Goal: Transaction & Acquisition: Purchase product/service

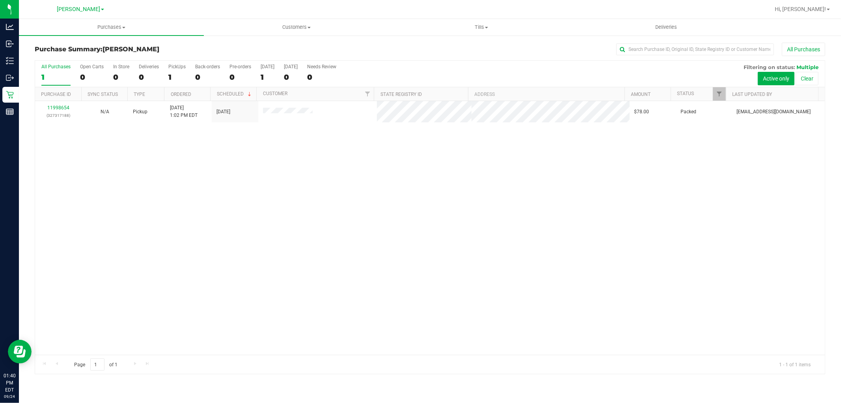
click at [253, 198] on div "11998654 (327317188) N/A Pickup [DATE] 1:02 PM EDT 9/24/2025 $78.00 Packed [EMA…" at bounding box center [430, 228] width 790 height 254
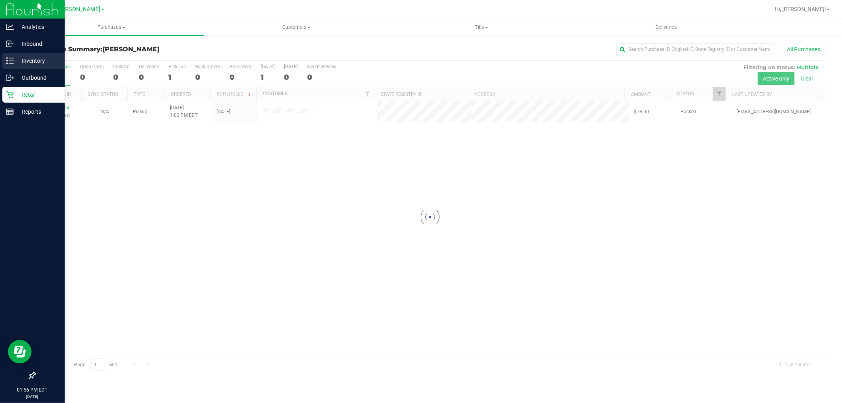
click at [28, 57] on p "Inventory" at bounding box center [37, 60] width 47 height 9
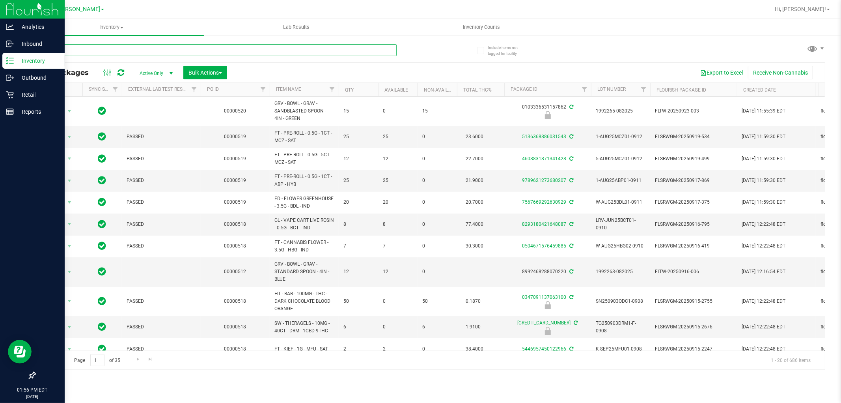
click at [133, 49] on input "text" at bounding box center [216, 50] width 362 height 12
type input "swt"
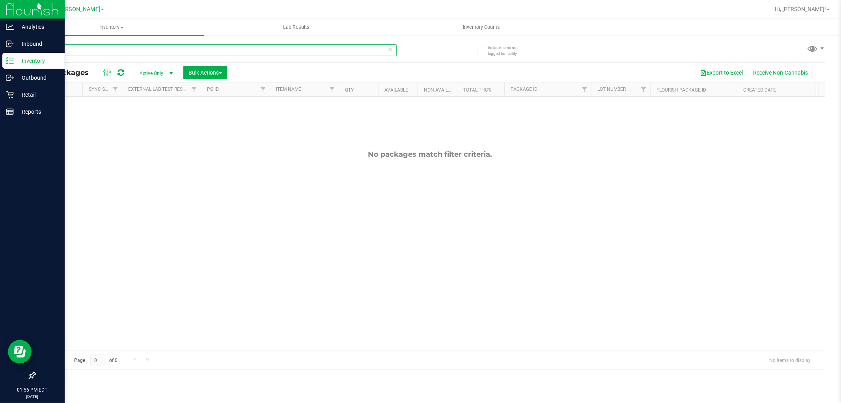
click at [100, 47] on input "swt" at bounding box center [216, 50] width 362 height 12
click at [151, 170] on div "No packages match filter criteria." at bounding box center [430, 250] width 790 height 307
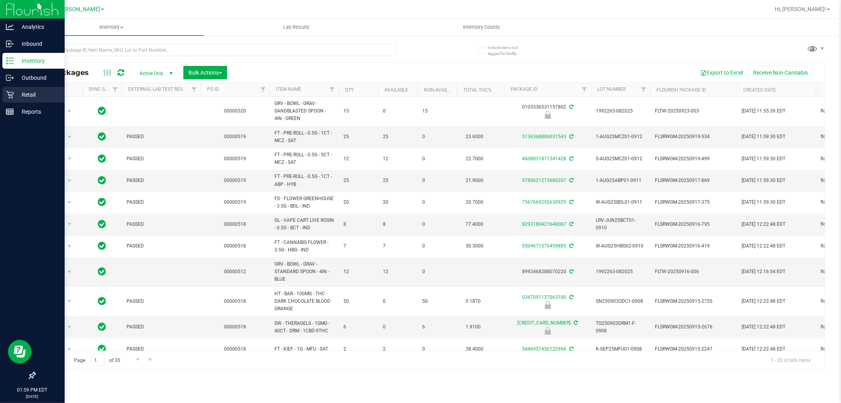
click at [12, 97] on icon at bounding box center [10, 95] width 8 height 8
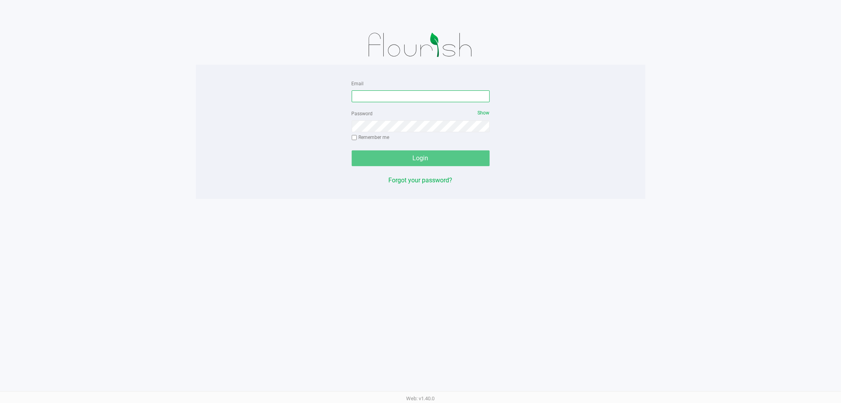
click at [407, 94] on input "Email" at bounding box center [421, 96] width 138 height 12
type input "[EMAIL_ADDRESS][DOMAIN_NAME]"
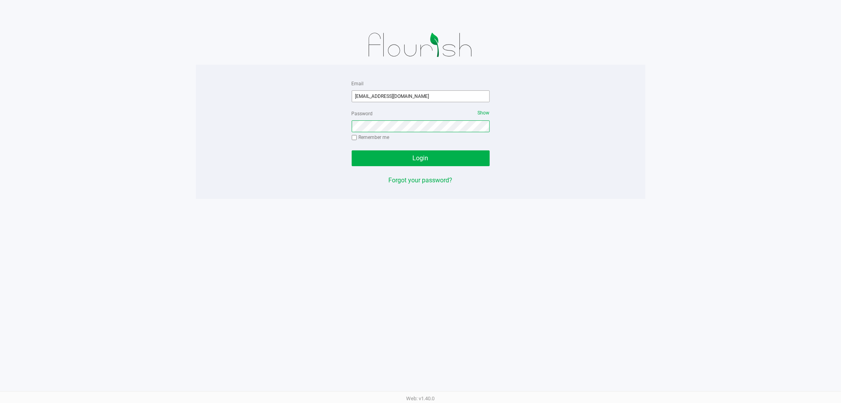
click at [352, 150] on button "Login" at bounding box center [421, 158] width 138 height 16
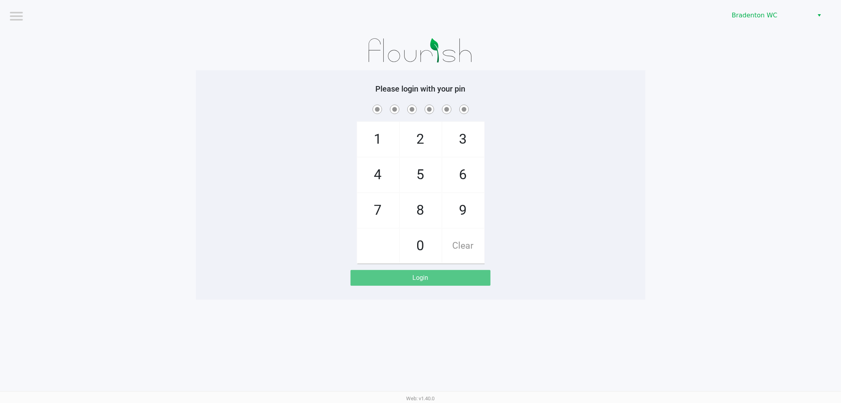
click at [306, 175] on div "1 4 7 2 5 8 0 3 6 9 Clear" at bounding box center [421, 183] width 450 height 160
checkbox input "true"
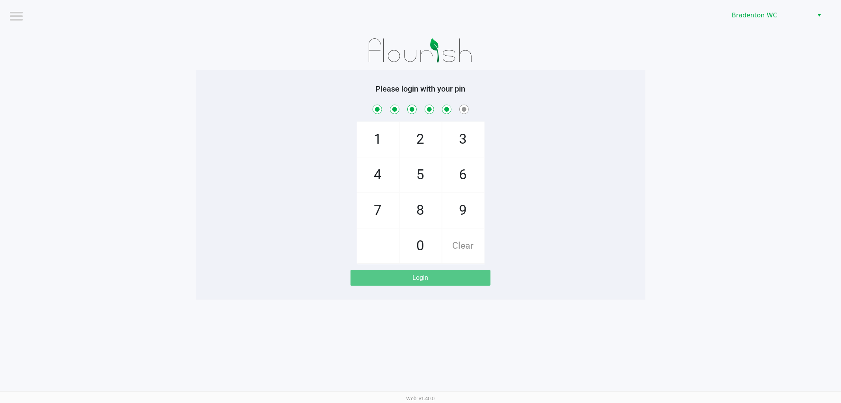
checkbox input "true"
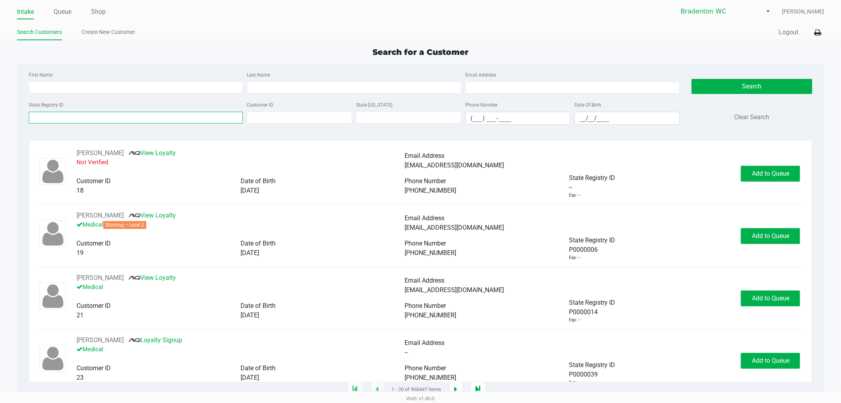
click at [67, 116] on input "State Registry ID" at bounding box center [136, 118] width 214 height 12
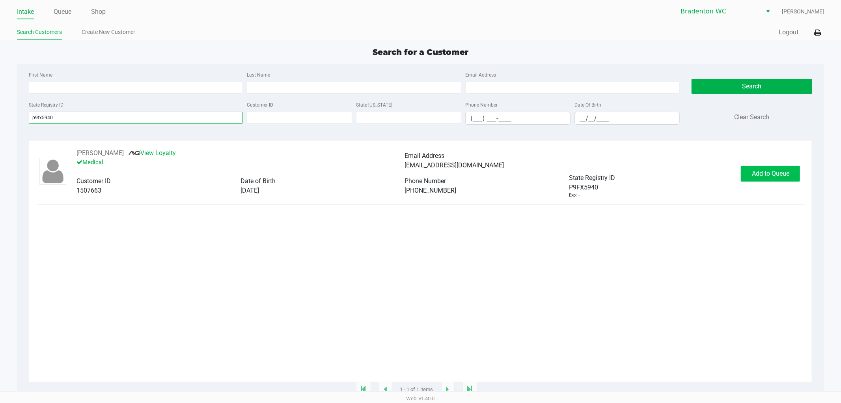
type input "p9fx5940"
click at [760, 175] on span "Add to Queue" at bounding box center [770, 173] width 37 height 7
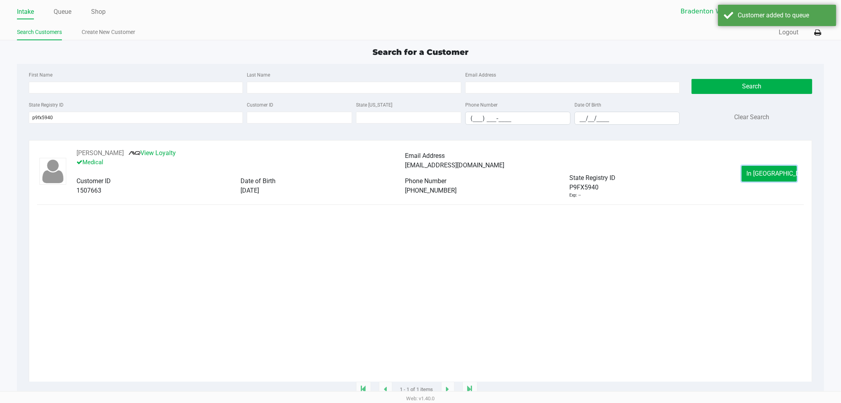
click at [770, 175] on span "In [GEOGRAPHIC_DATA]" at bounding box center [780, 173] width 66 height 7
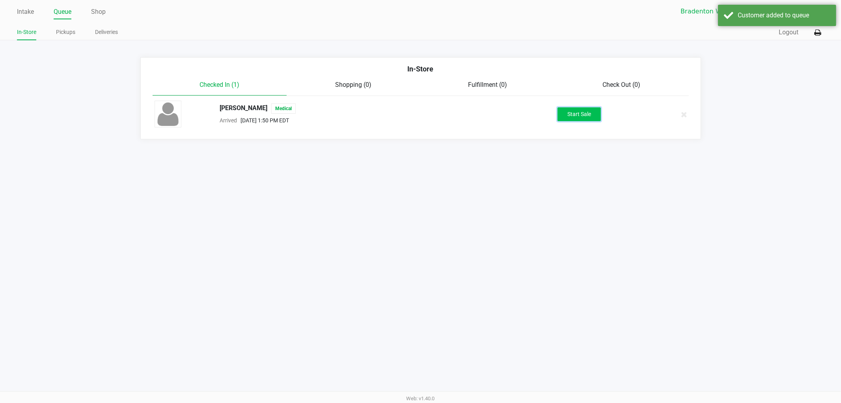
click at [566, 108] on button "Start Sale" at bounding box center [579, 114] width 43 height 14
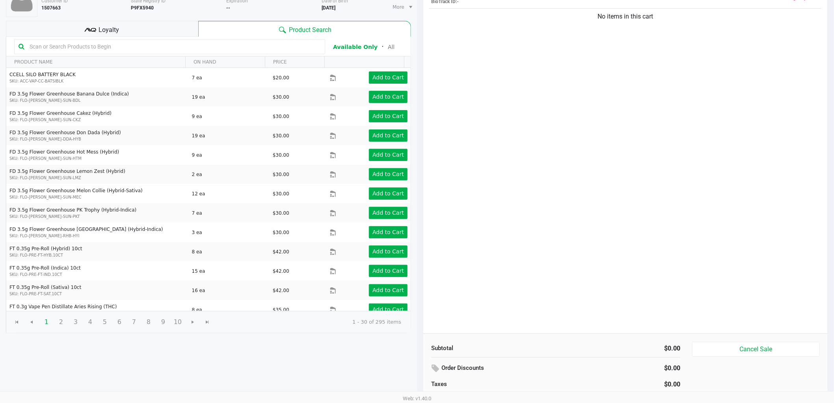
scroll to position [81, 0]
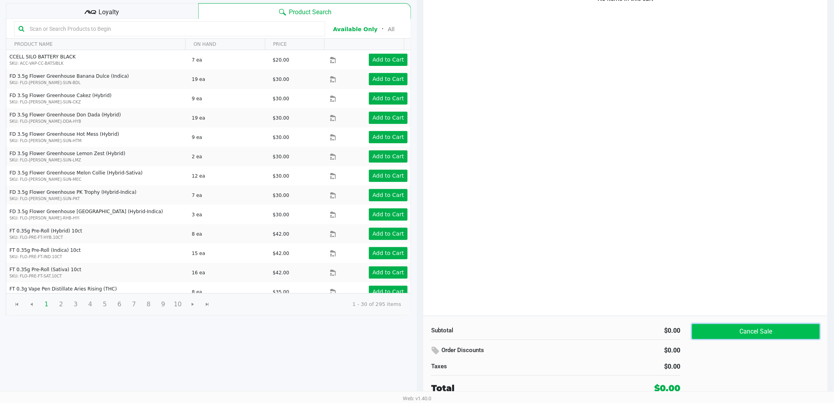
click at [740, 330] on button "Cancel Sale" at bounding box center [756, 331] width 128 height 15
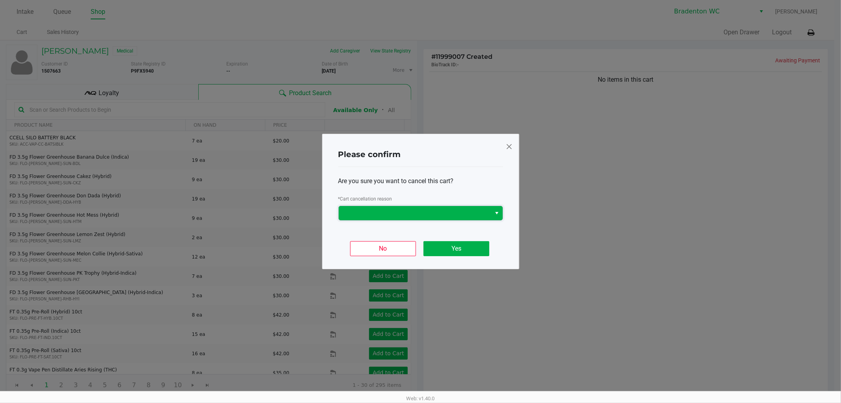
click at [409, 208] on span at bounding box center [414, 212] width 143 height 9
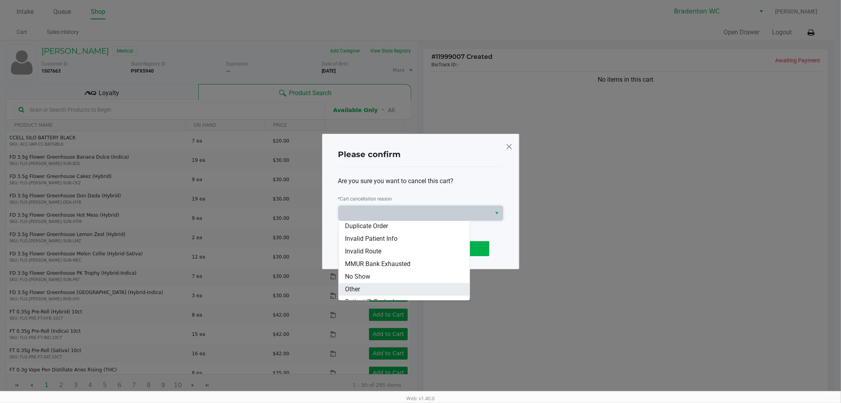
scroll to position [34, 0]
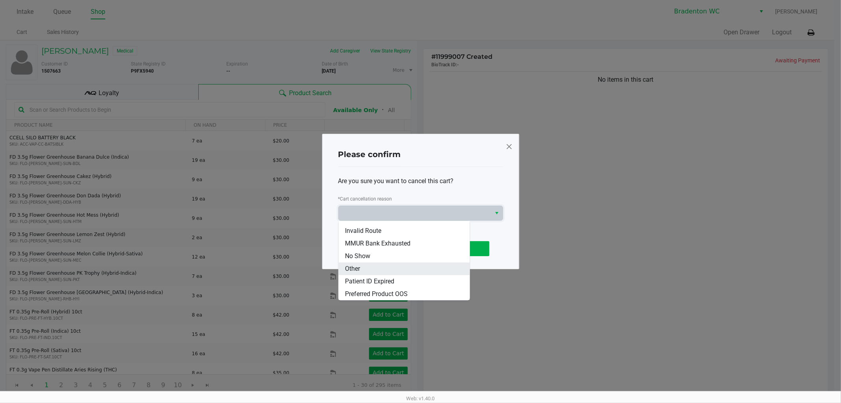
click at [366, 270] on li "Other" at bounding box center [404, 268] width 131 height 13
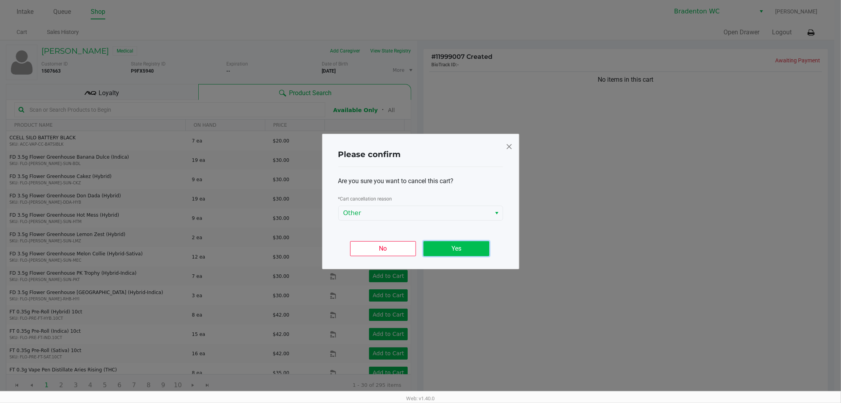
click at [468, 248] on button "Yes" at bounding box center [456, 248] width 66 height 15
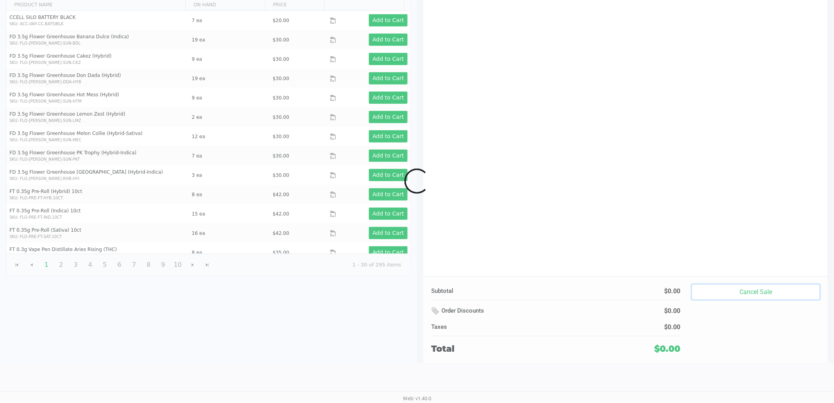
scroll to position [81, 0]
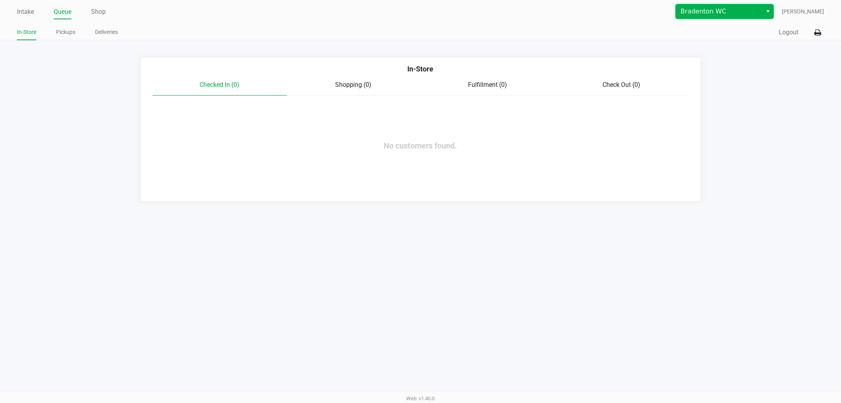
click at [701, 10] on span "Bradenton WC" at bounding box center [719, 11] width 77 height 9
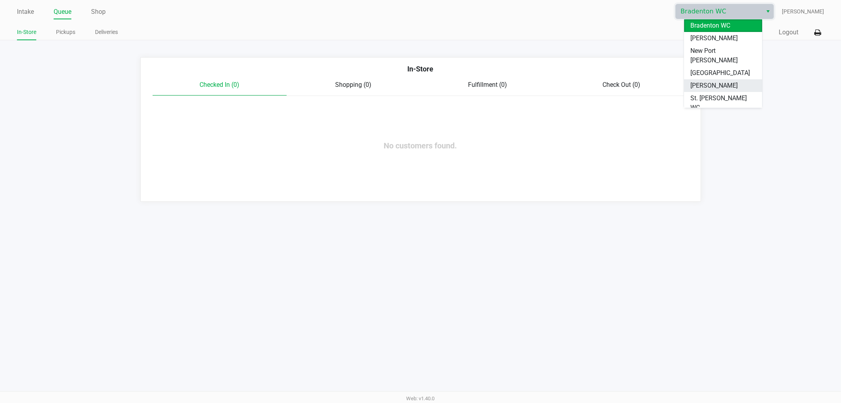
click at [703, 81] on span "[PERSON_NAME]" at bounding box center [713, 85] width 47 height 9
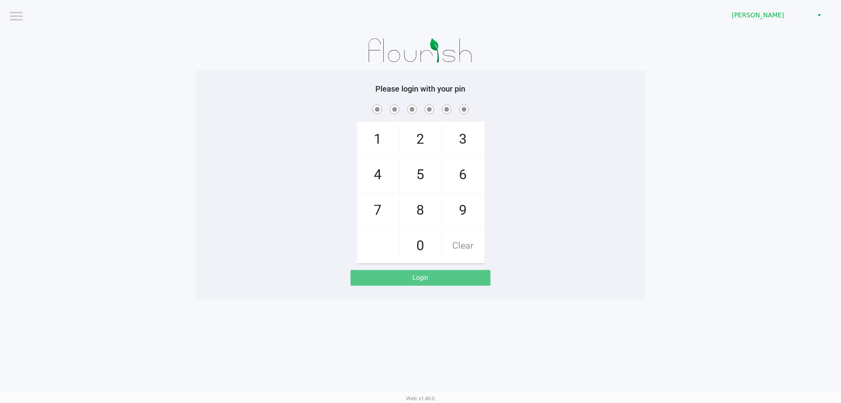
click at [286, 164] on div "1 4 7 2 5 8 0 3 6 9 Clear" at bounding box center [421, 183] width 450 height 160
checkbox input "true"
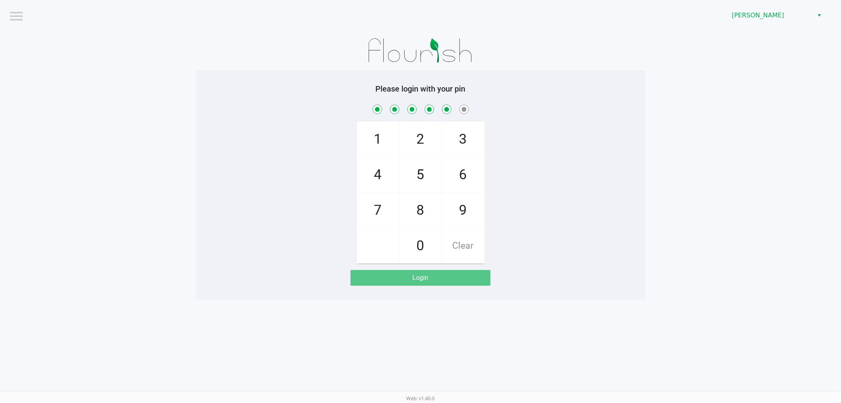
checkbox input "true"
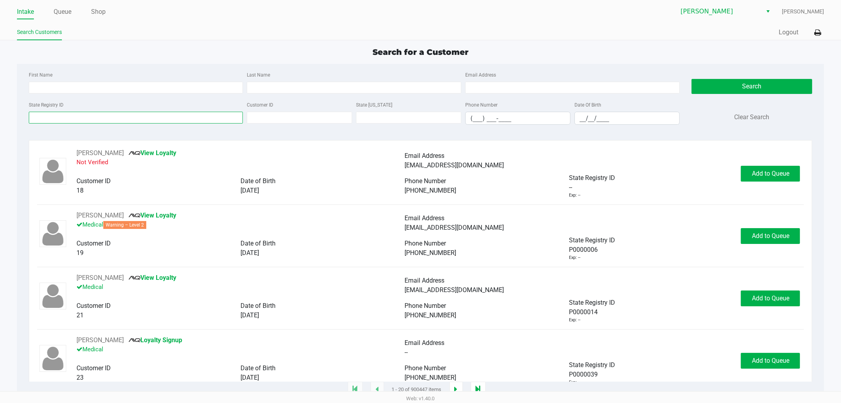
click at [84, 121] on input "State Registry ID" at bounding box center [136, 118] width 214 height 12
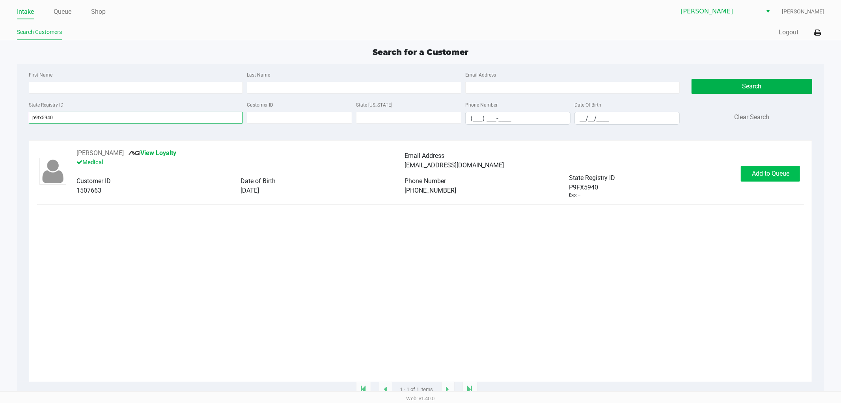
type input "p9fx5940"
click at [765, 175] on span "Add to Queue" at bounding box center [770, 173] width 37 height 7
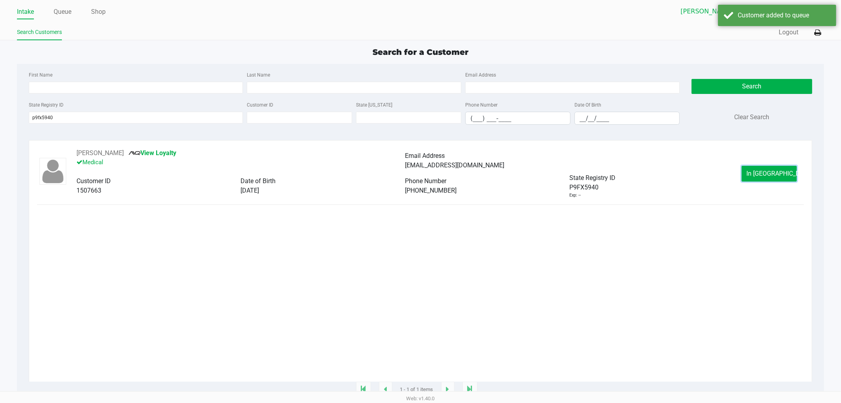
click at [777, 174] on span "In Queue" at bounding box center [780, 173] width 66 height 7
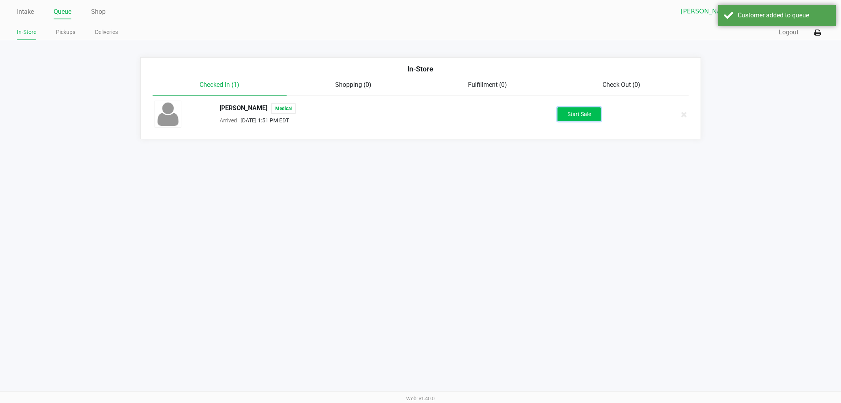
click at [585, 114] on button "Start Sale" at bounding box center [579, 114] width 43 height 14
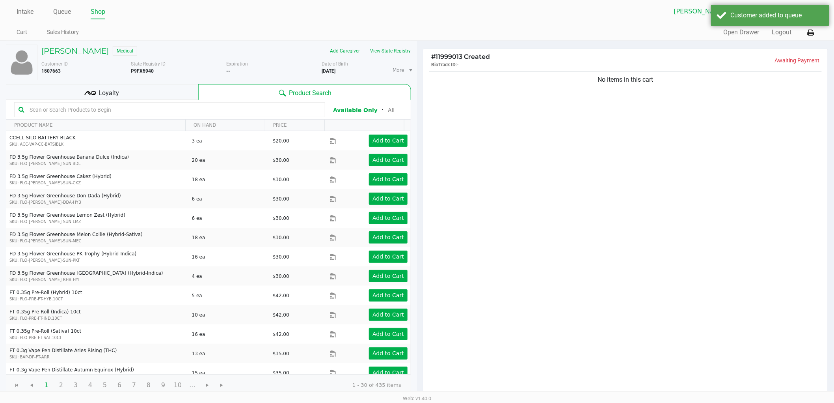
click at [172, 90] on div "Loyalty" at bounding box center [102, 92] width 192 height 16
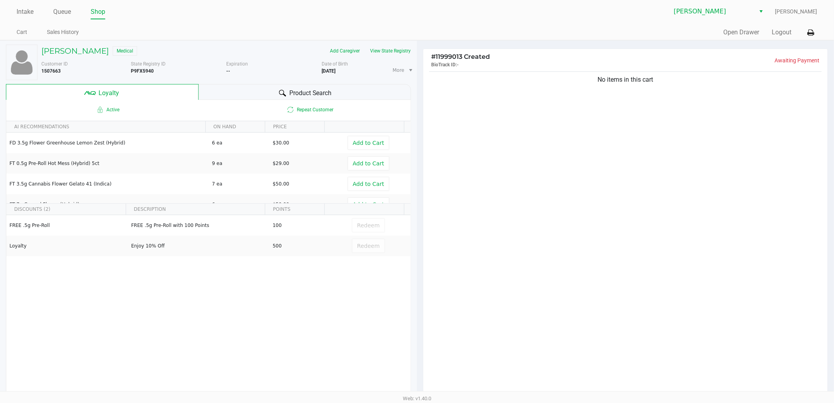
click at [251, 89] on div "Product Search" at bounding box center [305, 92] width 213 height 16
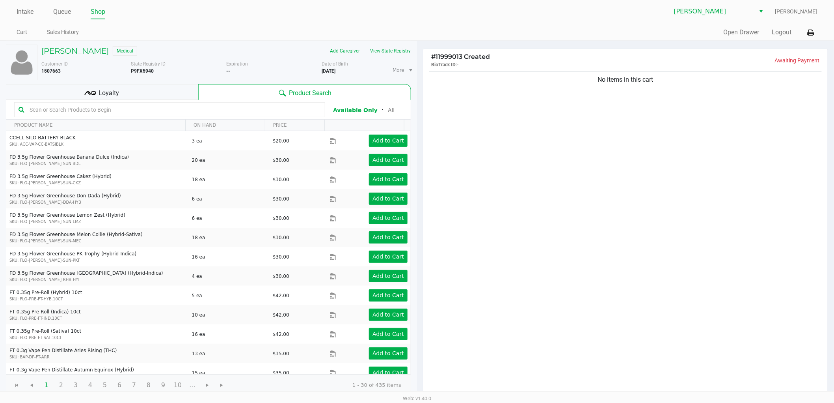
click at [580, 211] on div "No items in this cart" at bounding box center [625, 233] width 405 height 326
click at [125, 93] on div "Loyalty" at bounding box center [102, 92] width 192 height 16
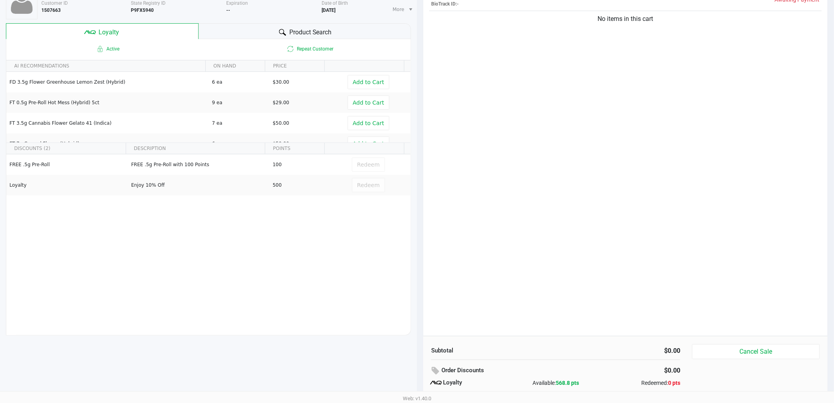
scroll to position [91, 0]
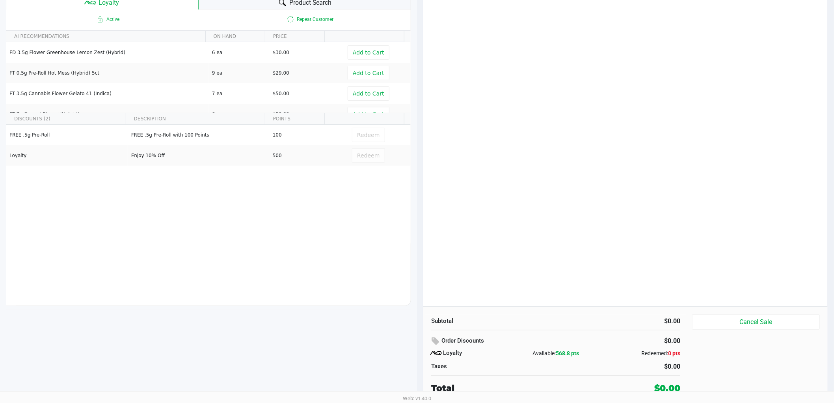
click at [526, 262] on div "No items in this cart" at bounding box center [625, 142] width 405 height 326
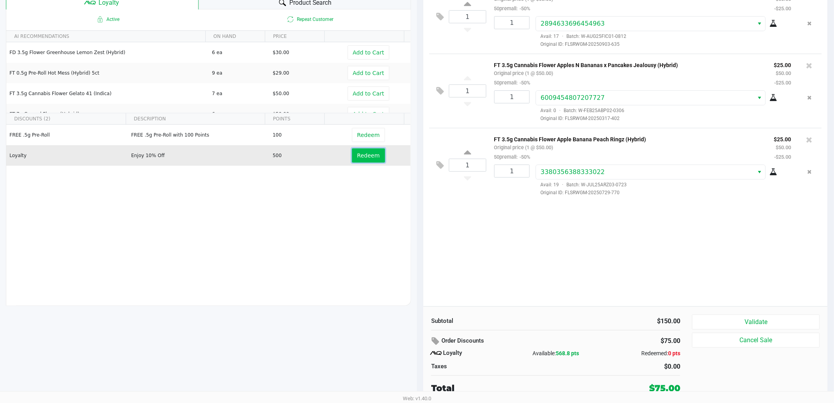
click at [363, 153] on span "Redeem" at bounding box center [368, 155] width 22 height 6
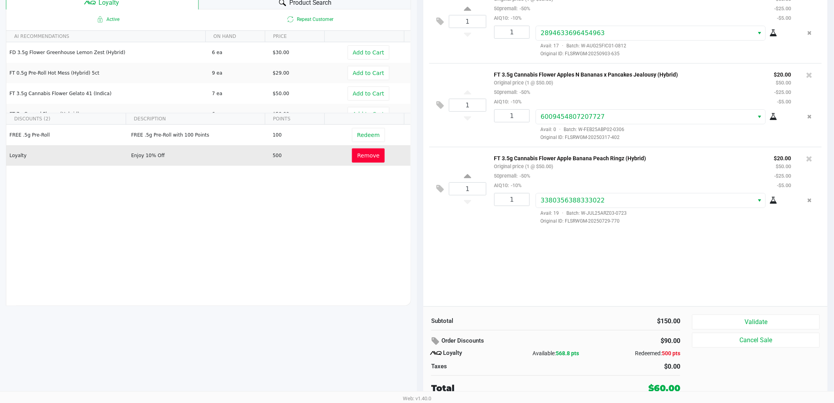
click at [578, 312] on div "Subtotal $150.00 Order Discounts $90.00 Loyalty Available: 568.8 pts Redeemed: …" at bounding box center [625, 354] width 405 height 96
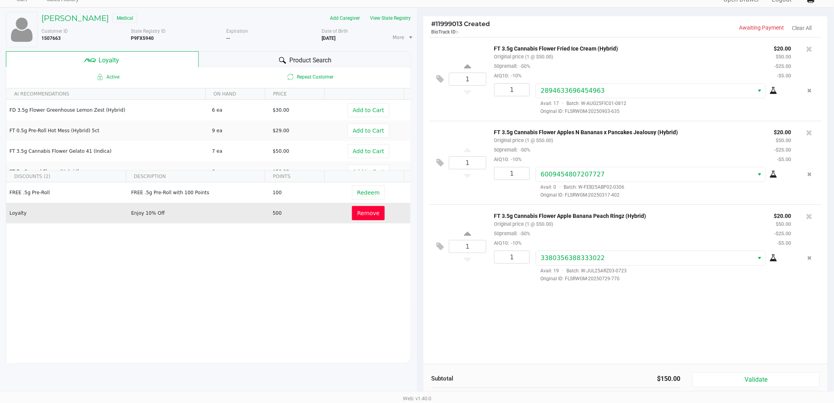
scroll to position [88, 0]
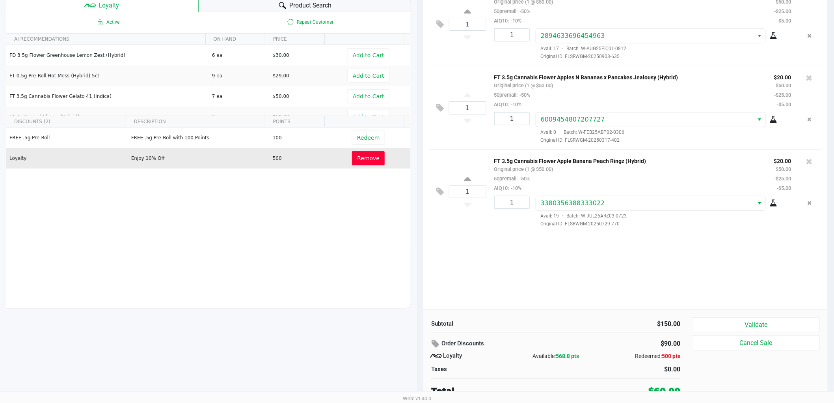
click at [621, 259] on div "1 FT 3.5g Cannabis Flower Fried Ice Cream (Hybrid) Original price (1 @ $50.00) …" at bounding box center [625, 145] width 405 height 326
click at [720, 317] on button "Validate" at bounding box center [756, 324] width 128 height 15
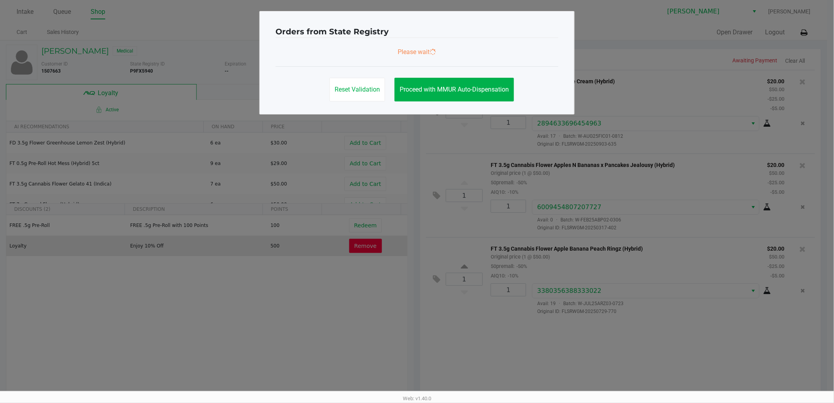
scroll to position [0, 0]
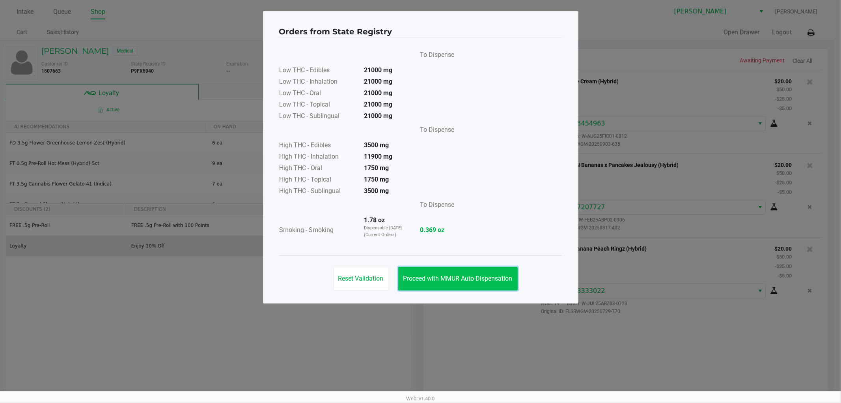
click at [450, 274] on span "Proceed with MMUR Auto-Dispensation" at bounding box center [457, 277] width 109 height 7
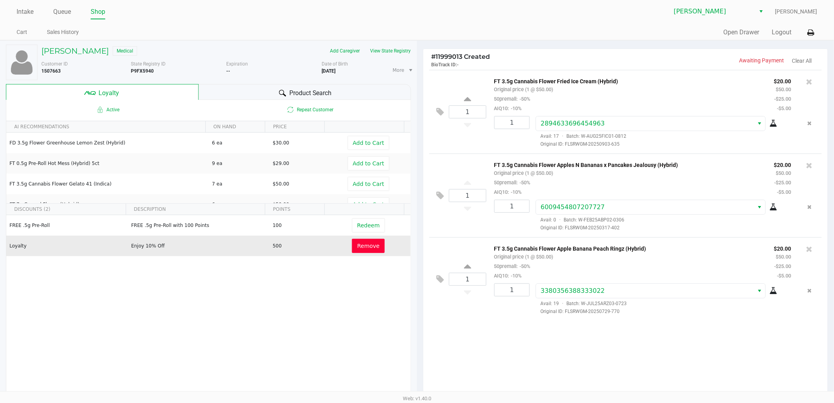
click at [509, 338] on div "1 FT 3.5g Cannabis Flower Fried Ice Cream (Hybrid) Original price (1 @ $50.00) …" at bounding box center [625, 233] width 405 height 326
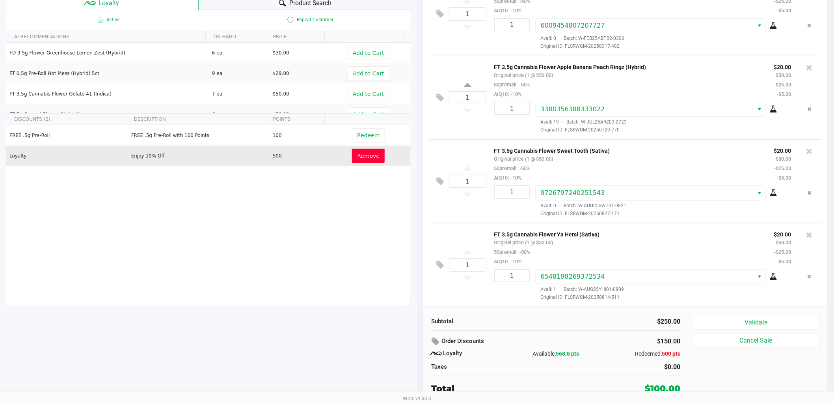
scroll to position [91, 0]
click at [602, 349] on div "Redeemed: 500 pts" at bounding box center [639, 353] width 83 height 8
click at [724, 325] on button "Validate" at bounding box center [756, 321] width 128 height 15
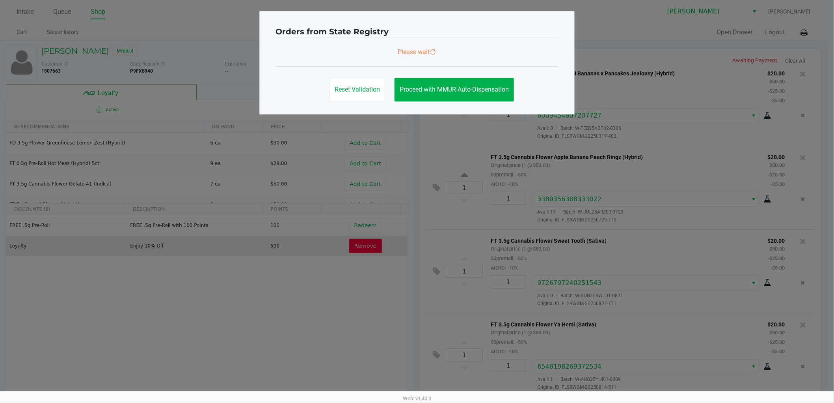
scroll to position [0, 0]
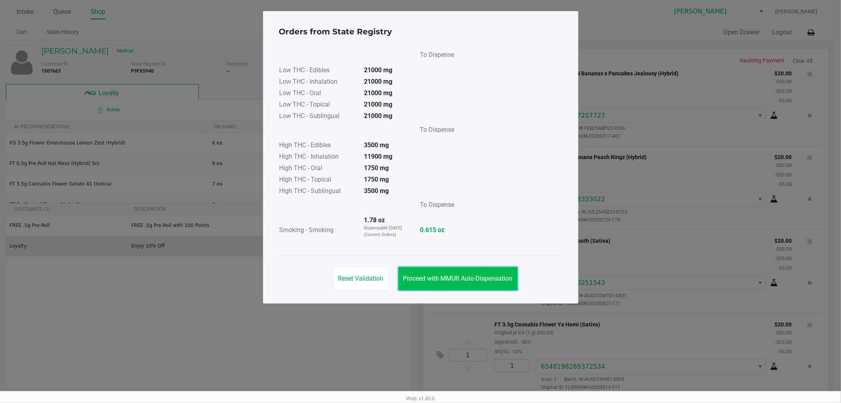
click at [438, 280] on span "Proceed with MMUR Auto-Dispensation" at bounding box center [457, 277] width 109 height 7
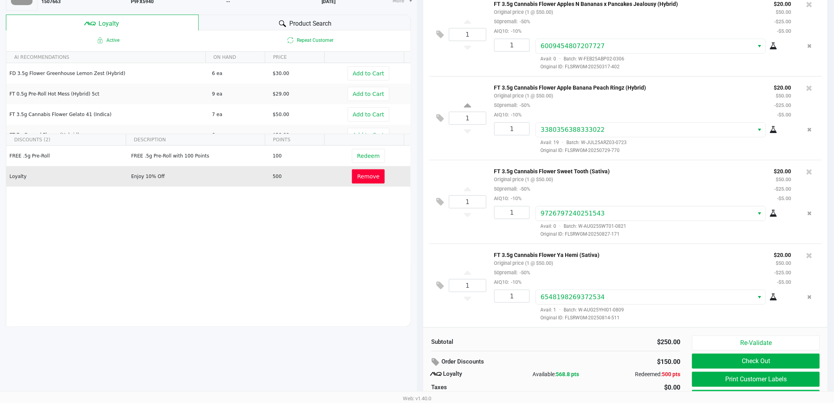
scroll to position [91, 0]
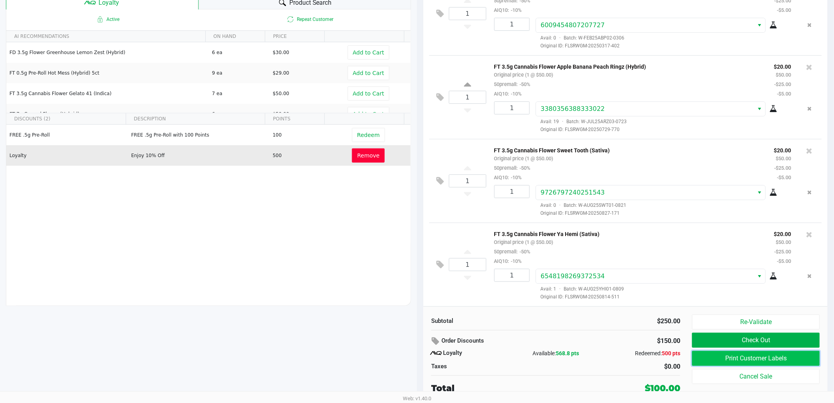
click at [732, 354] on button "Print Customer Labels" at bounding box center [756, 358] width 128 height 15
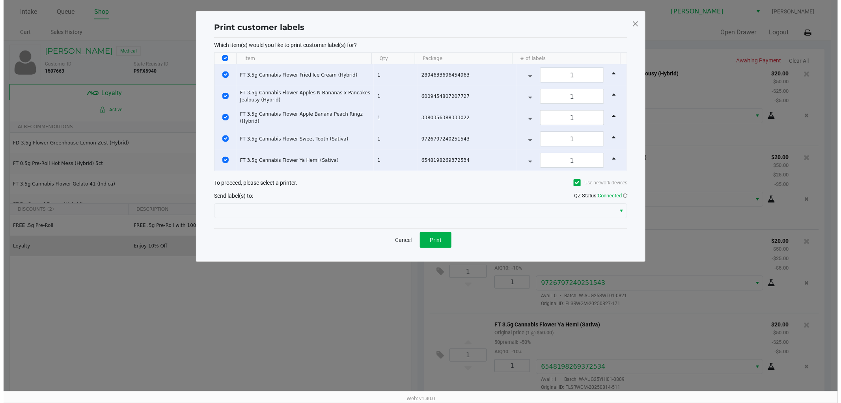
scroll to position [0, 0]
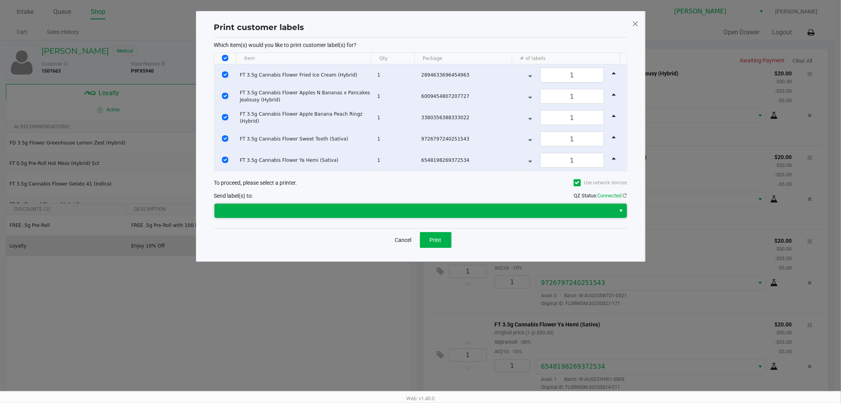
click at [437, 211] on span at bounding box center [415, 210] width 392 height 9
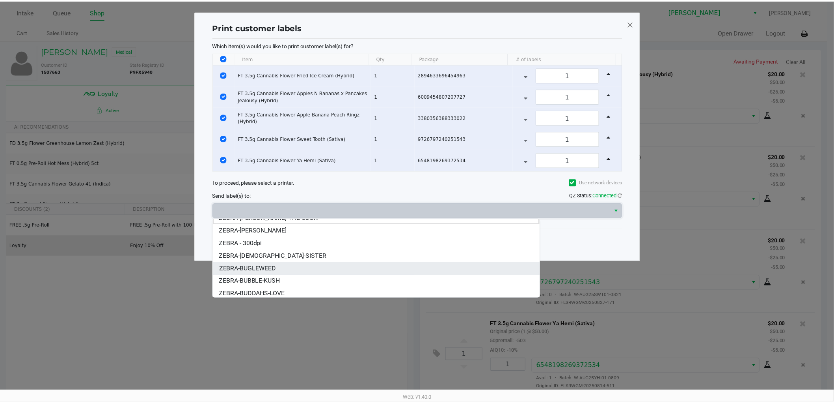
scroll to position [9, 0]
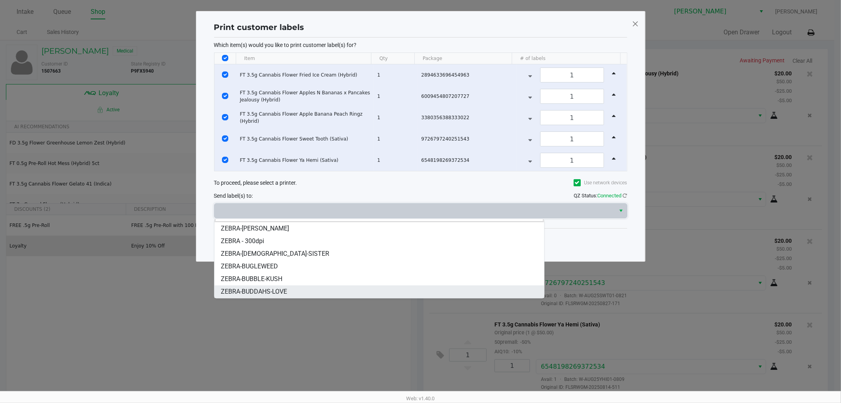
click at [269, 288] on span "ZEBRA-BUDDAHS-LOVE" at bounding box center [254, 291] width 66 height 9
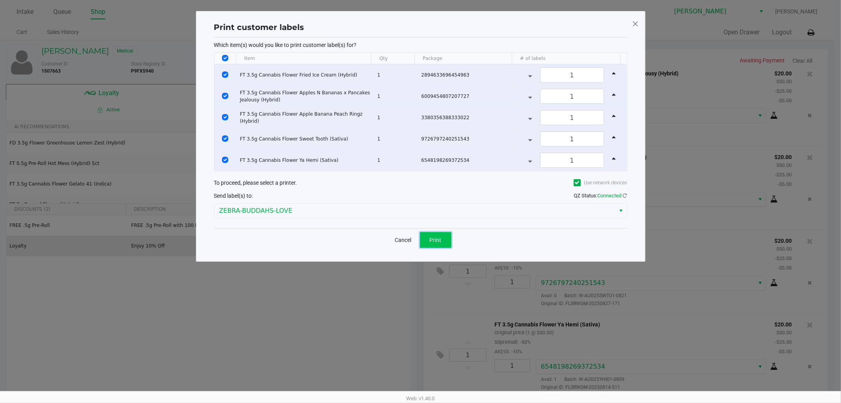
click at [444, 239] on button "Print" at bounding box center [436, 240] width 32 height 16
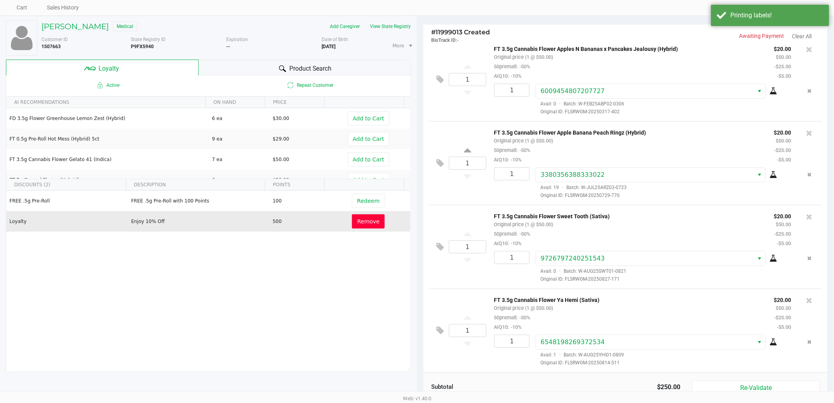
scroll to position [91, 0]
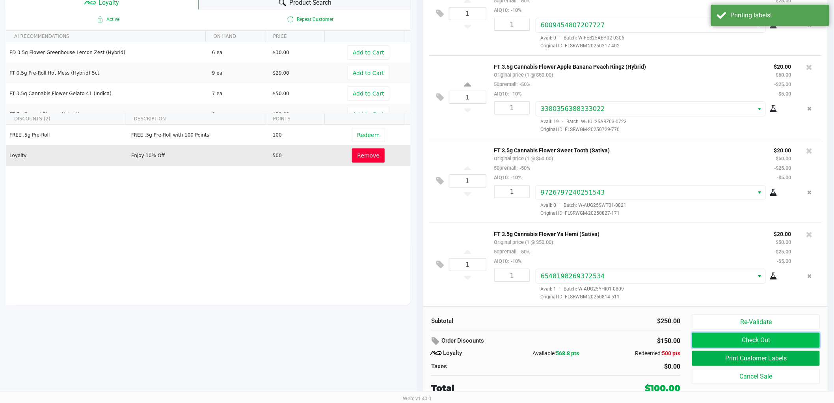
click at [718, 338] on button "Check Out" at bounding box center [756, 339] width 128 height 15
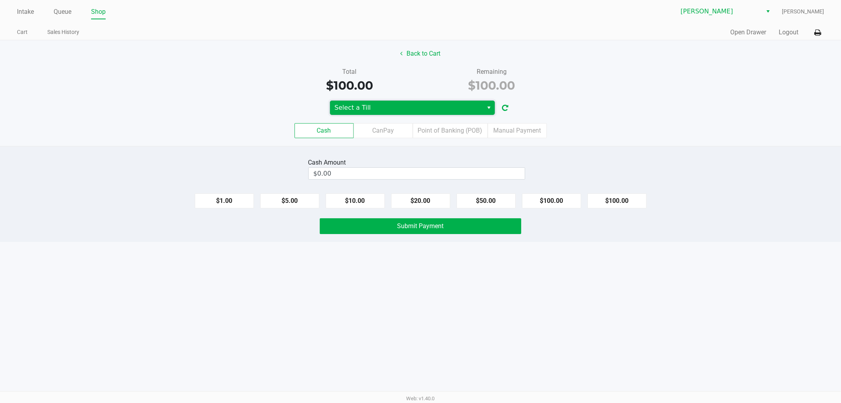
click at [434, 113] on span "Select a Till" at bounding box center [406, 108] width 153 height 14
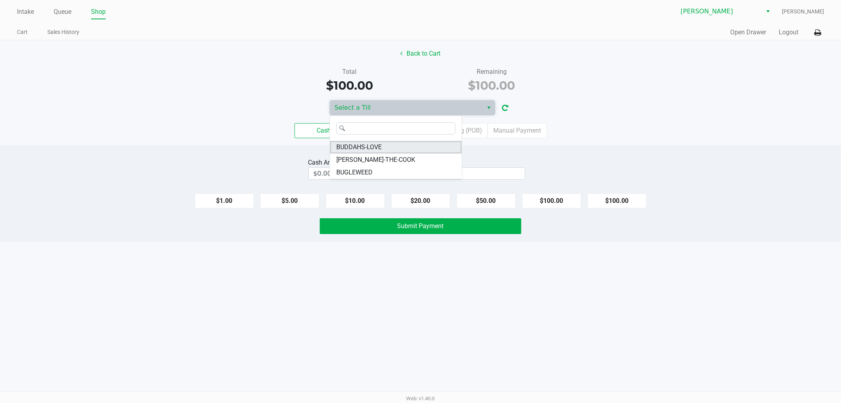
click at [363, 150] on span "BUDDAHS-LOVE" at bounding box center [358, 146] width 45 height 9
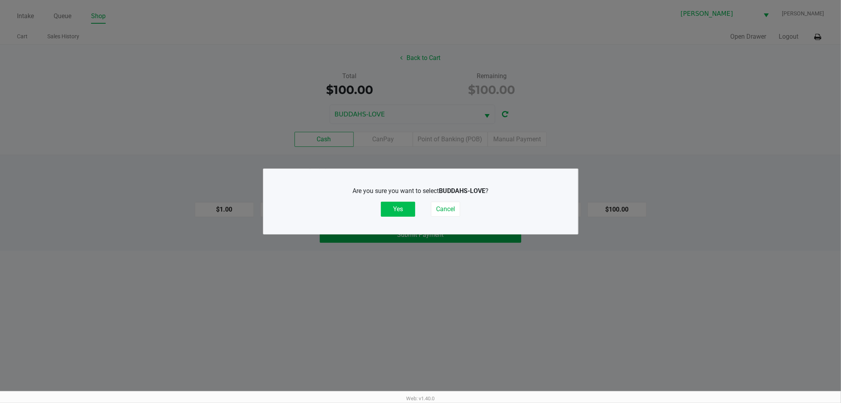
click at [393, 211] on button "Yes" at bounding box center [398, 208] width 34 height 15
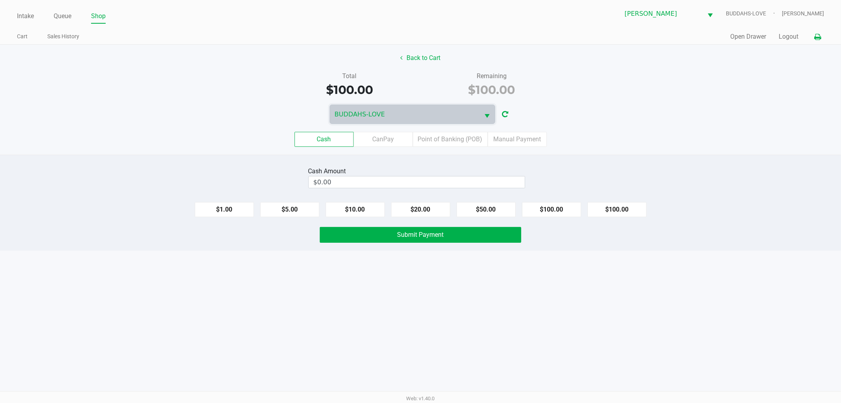
click at [821, 41] on button at bounding box center [817, 37] width 13 height 15
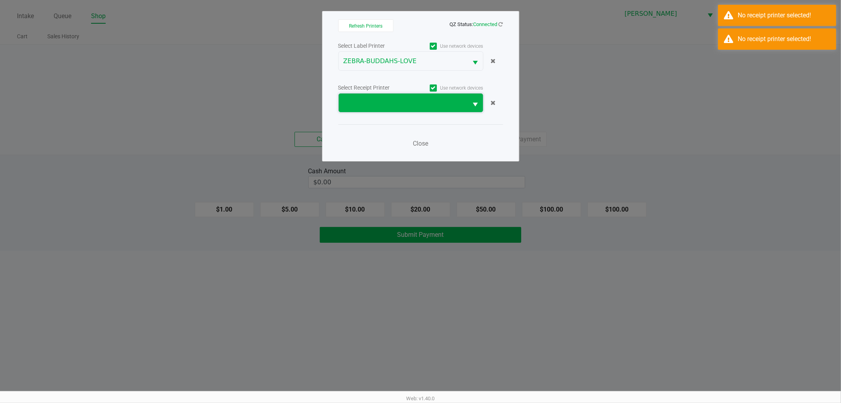
click at [412, 103] on span at bounding box center [403, 102] width 120 height 9
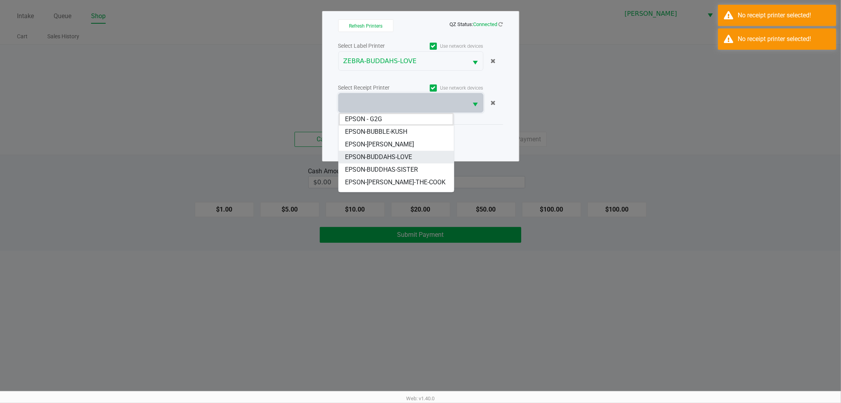
click at [397, 155] on span "EPSON-BUDDAHS-LOVE" at bounding box center [378, 156] width 67 height 9
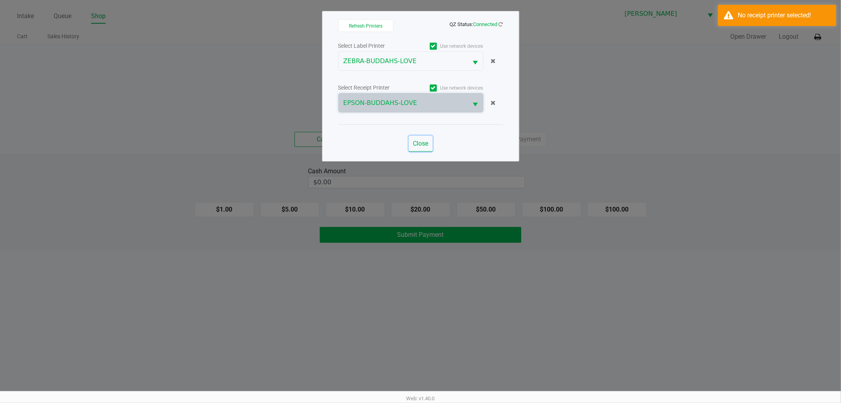
click at [421, 141] on span "Close" at bounding box center [420, 143] width 15 height 7
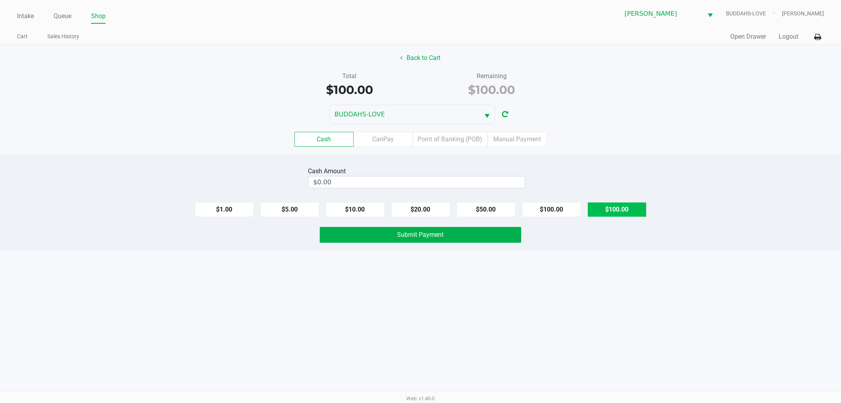
click at [593, 212] on button "$100.00" at bounding box center [617, 209] width 59 height 15
type input "$100.00"
click at [456, 235] on button "Submit Payment" at bounding box center [420, 235] width 201 height 16
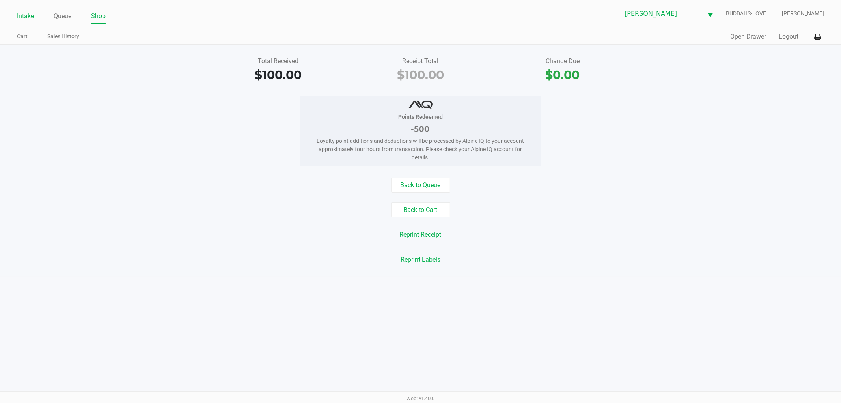
click at [20, 10] on li "Intake" at bounding box center [25, 17] width 17 height 14
click at [24, 12] on link "Intake" at bounding box center [25, 16] width 17 height 11
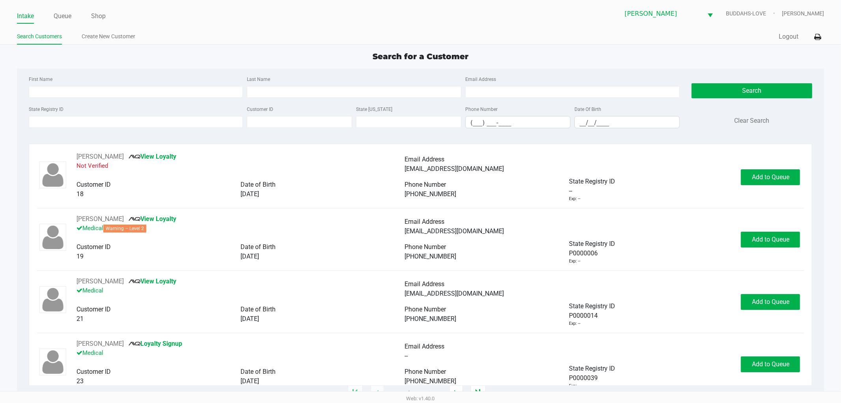
click at [397, 144] on div "RICHARD MURPHY View Loyalty Not Verified Email Address ms1111111111@hotmail.com…" at bounding box center [421, 269] width 784 height 250
